Goal: Find specific page/section: Locate a particular part of the current website

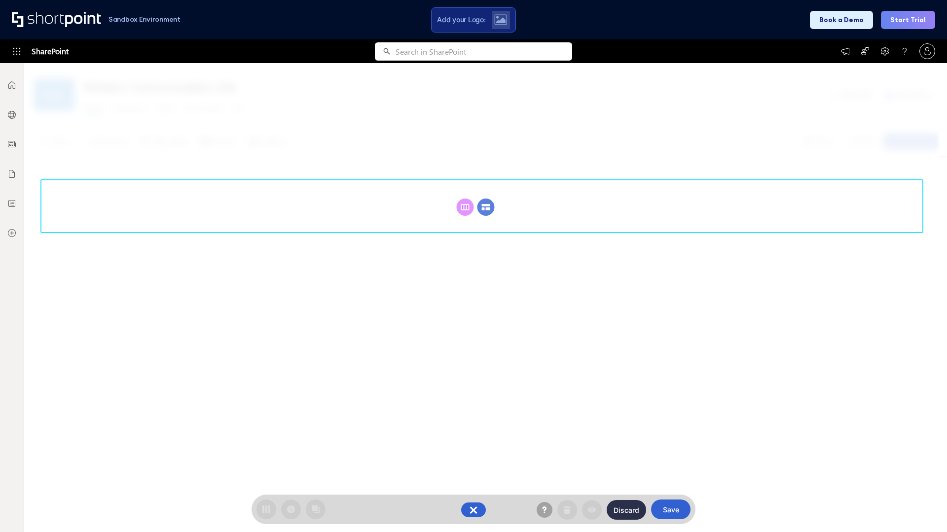
scroll to position [136, 0]
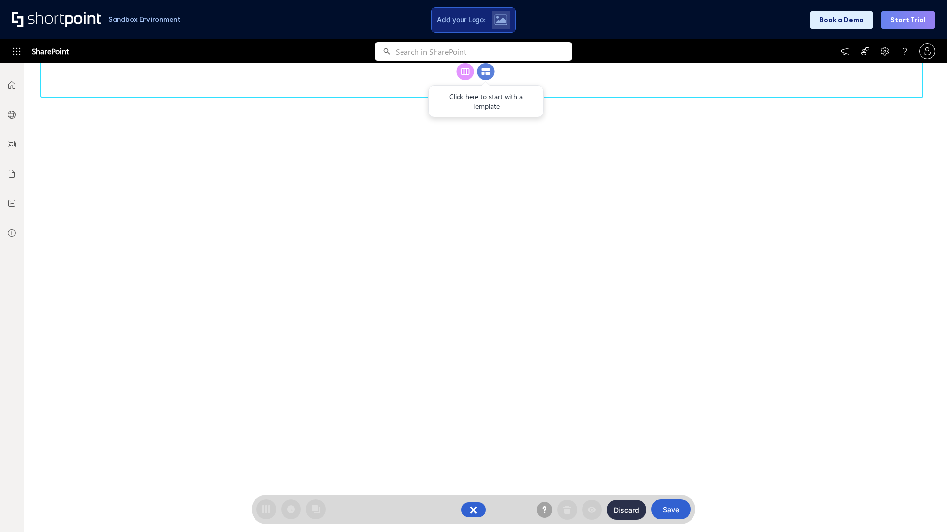
click at [486, 80] on circle at bounding box center [485, 71] width 17 height 17
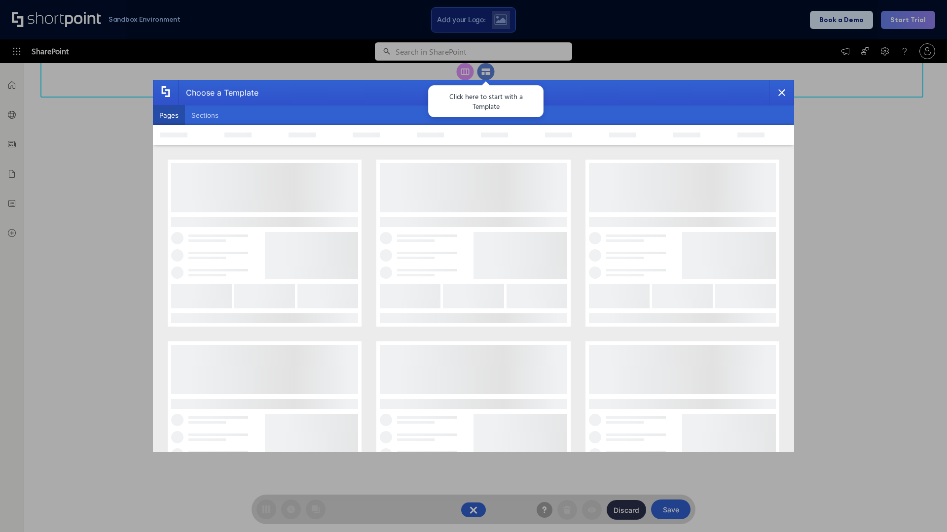
scroll to position [0, 0]
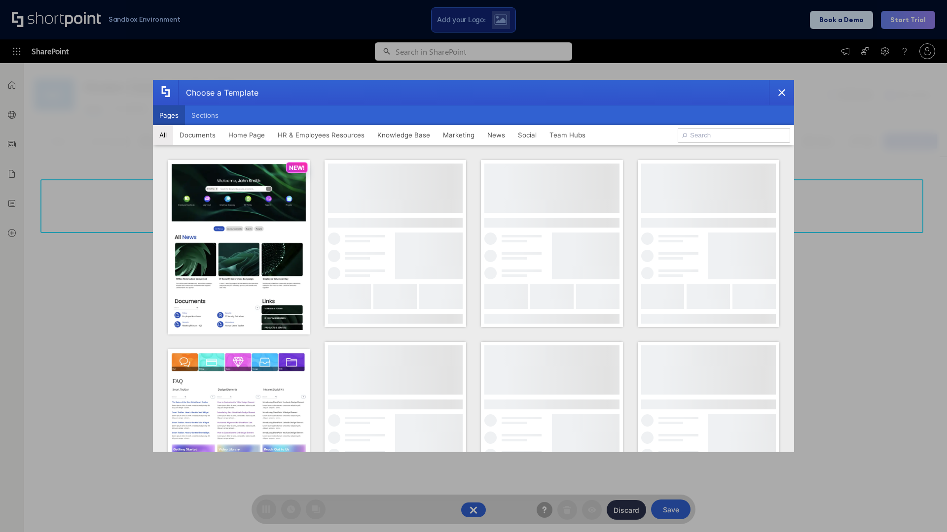
click at [169, 115] on button "Pages" at bounding box center [169, 116] width 32 height 20
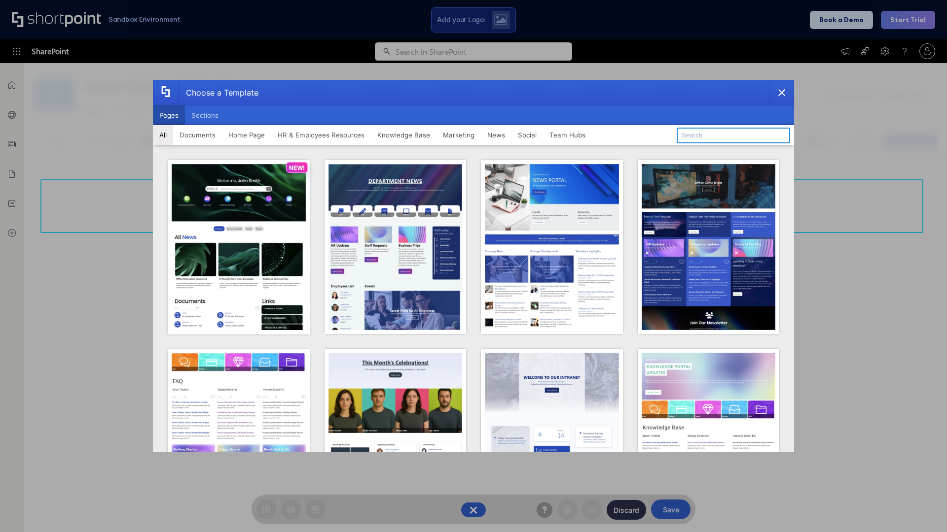
type input "Knowledge Portal 3"
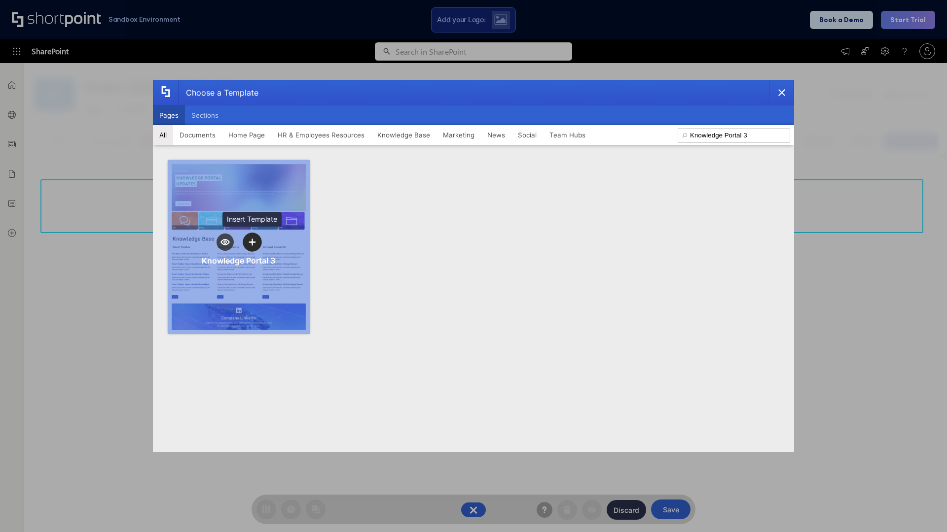
click at [252, 242] on icon "template selector" at bounding box center [251, 242] width 7 height 7
